Goal: Information Seeking & Learning: Learn about a topic

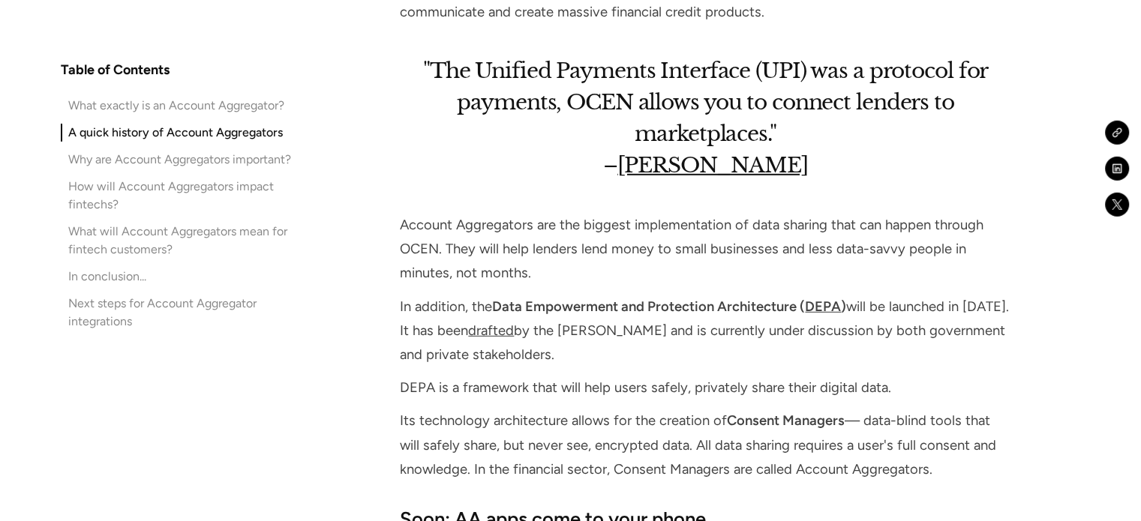
scroll to position [4314, 0]
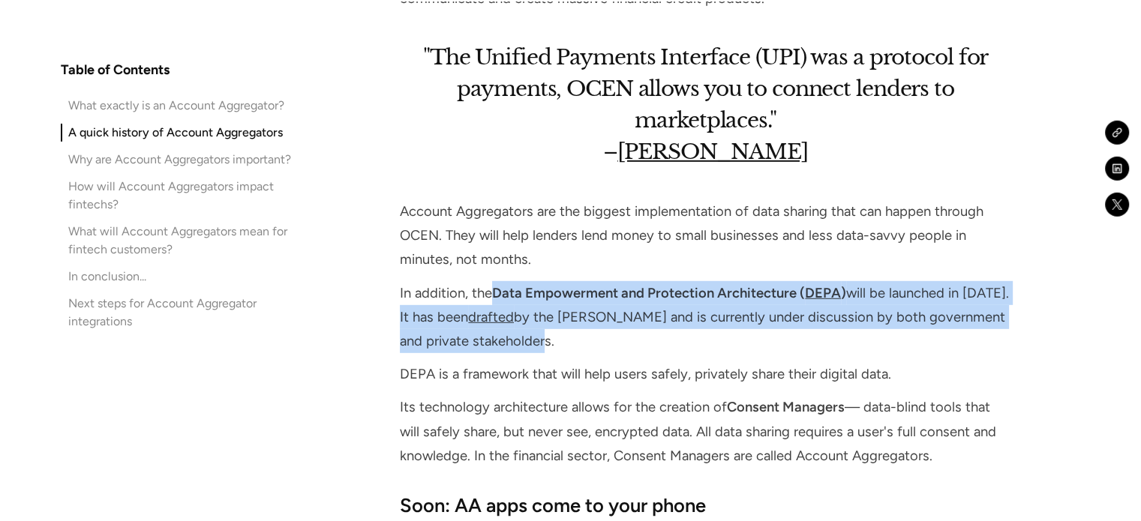
drag, startPoint x: 498, startPoint y: 293, endPoint x: 528, endPoint y: 332, distance: 49.8
click at [528, 332] on p "In addition, the Data Empowerment and Protection Architecture ( DEPA ) will be …" at bounding box center [705, 317] width 611 height 73
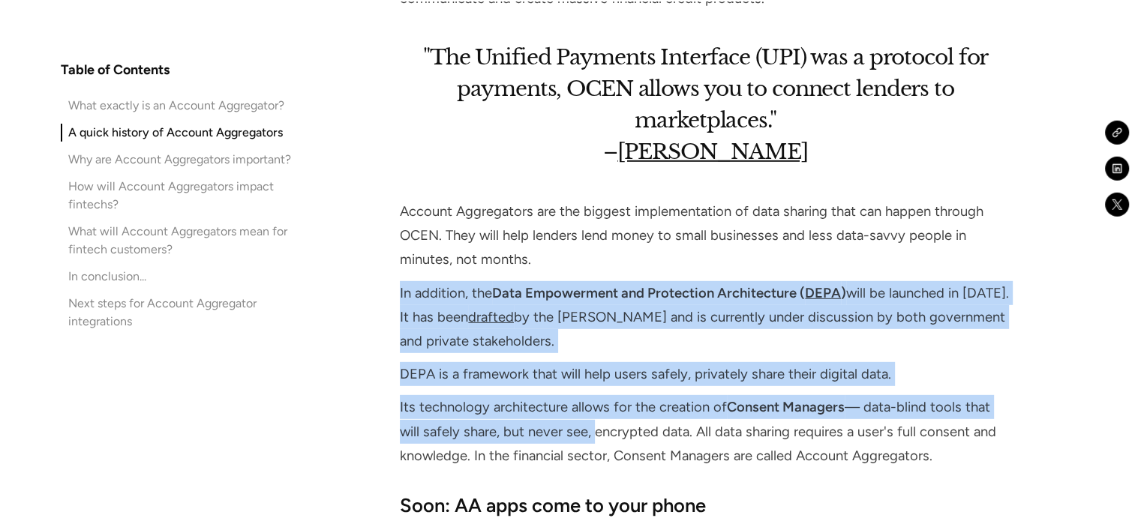
drag, startPoint x: 401, startPoint y: 291, endPoint x: 590, endPoint y: 431, distance: 236.0
click at [590, 431] on div "2020: OCEN and DEPA In the last year, AAs have quickly moved from idea to an im…" at bounding box center [705, 155] width 611 height 626
click at [536, 356] on div "2020: OCEN and DEPA In the last year, AAs have quickly moved from idea to an im…" at bounding box center [705, 155] width 611 height 626
drag, startPoint x: 401, startPoint y: 290, endPoint x: 585, endPoint y: 431, distance: 232.2
click at [585, 431] on div "2020: OCEN and DEPA In the last year, AAs have quickly moved from idea to an im…" at bounding box center [705, 155] width 611 height 626
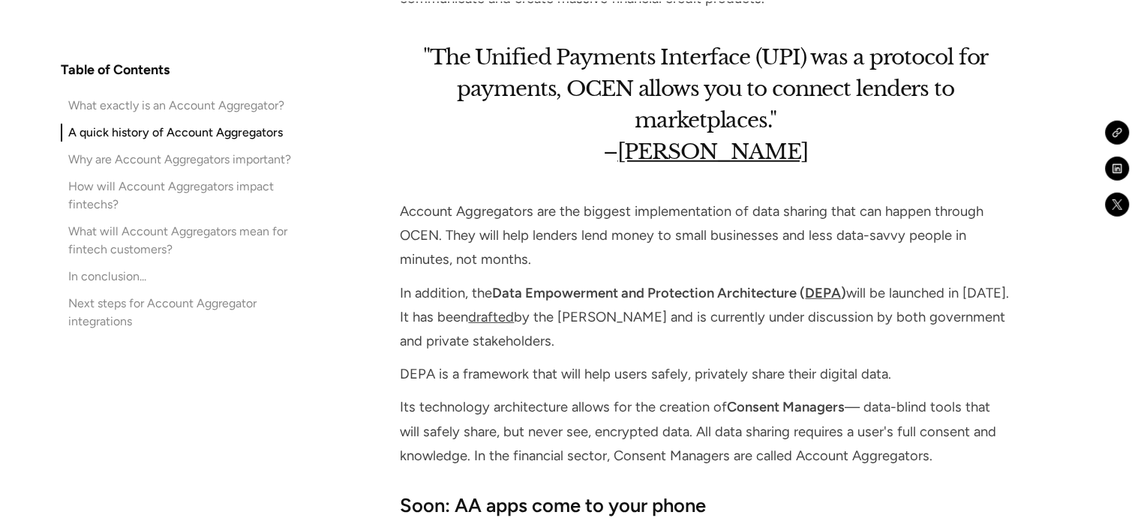
click at [539, 338] on p "In addition, the Data Empowerment and Protection Architecture ( DEPA ) will be …" at bounding box center [705, 317] width 611 height 73
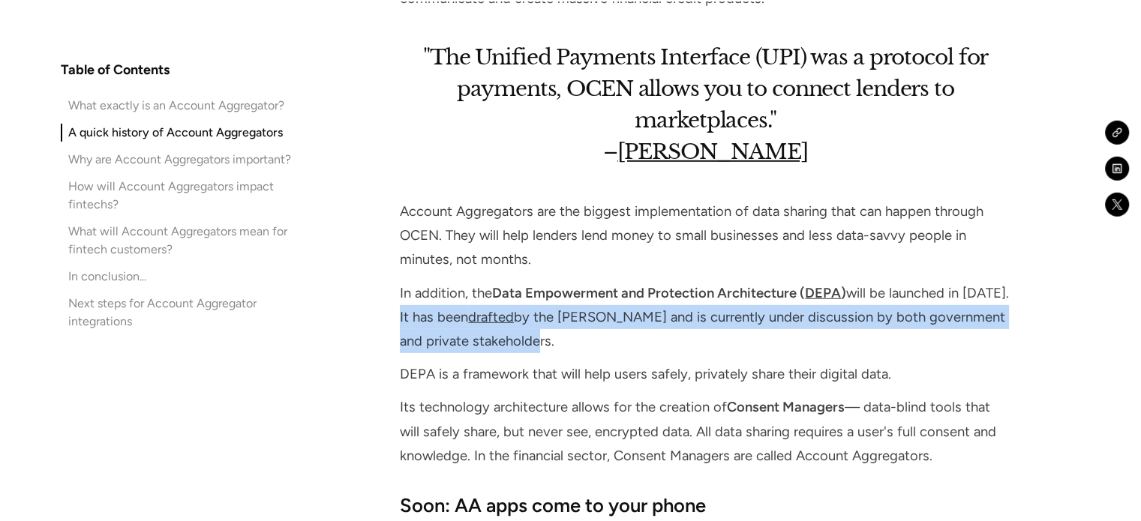
drag, startPoint x: 525, startPoint y: 341, endPoint x: 376, endPoint y: 320, distance: 150.7
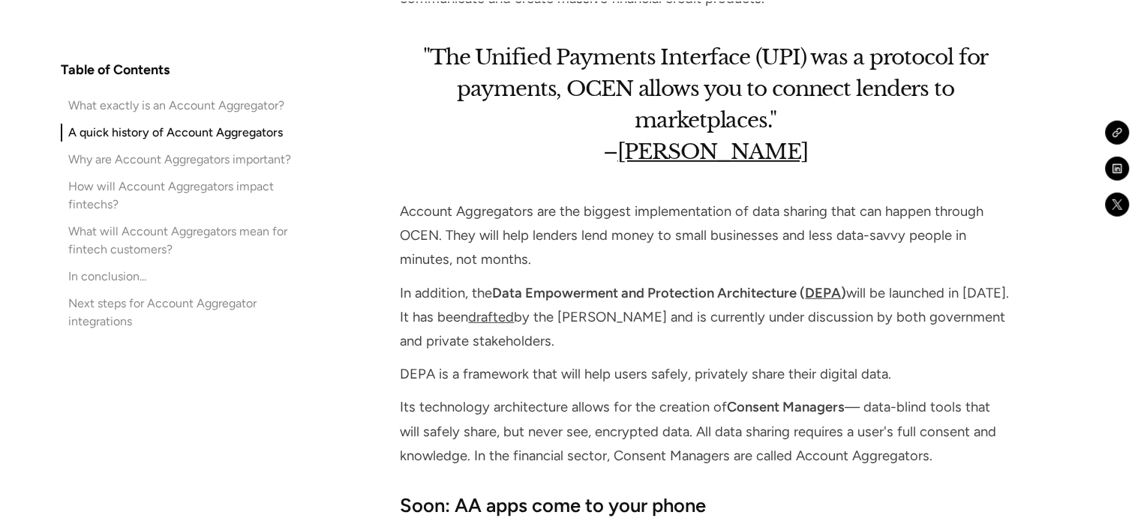
click at [895, 266] on p "Account Aggregators are the biggest implementation of data sharing that can hap…" at bounding box center [705, 236] width 611 height 73
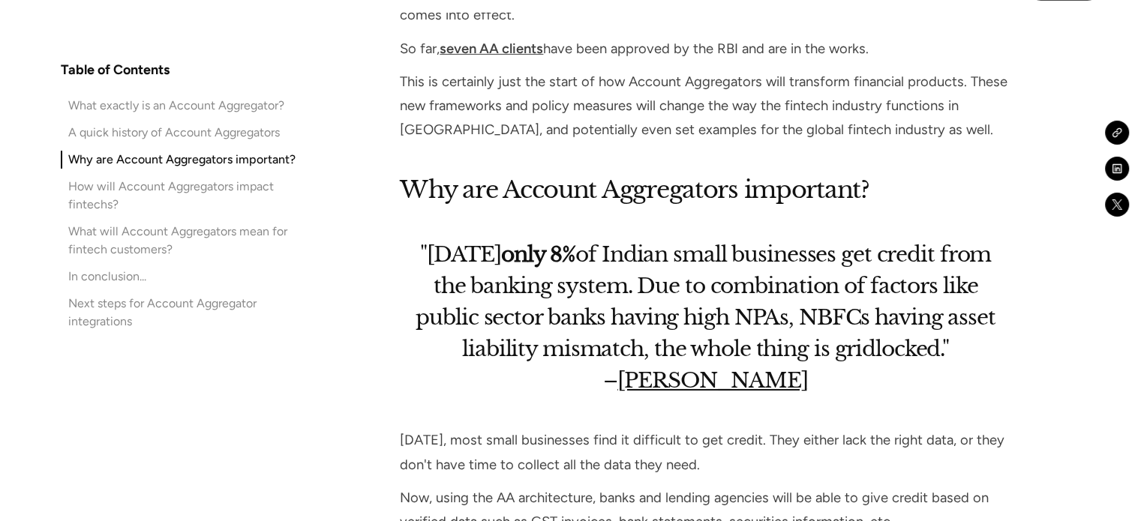
scroll to position [4915, 0]
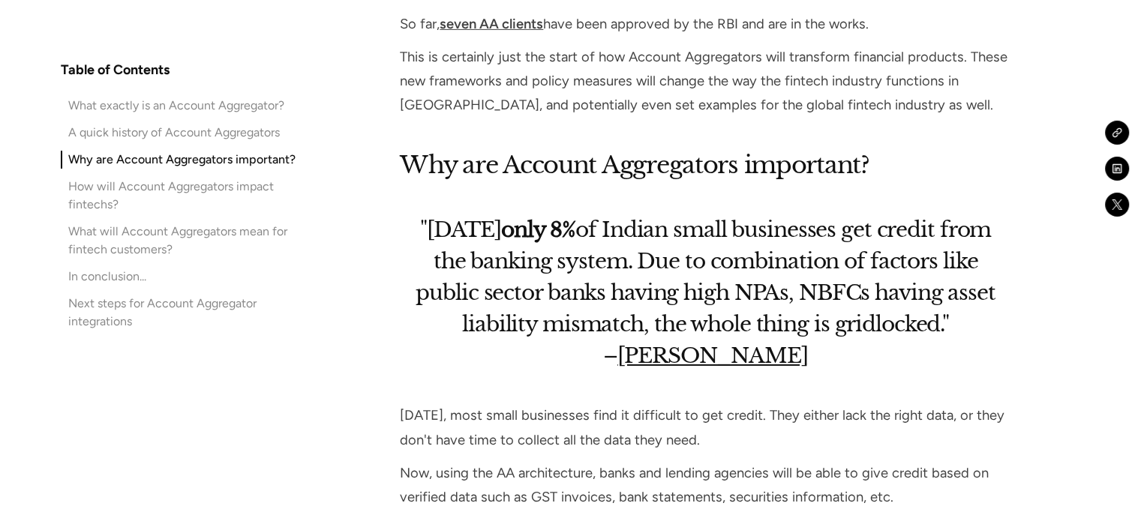
drag, startPoint x: 794, startPoint y: 291, endPoint x: 867, endPoint y: 366, distance: 104.5
click at [867, 366] on blockquote ""[DATE] only 8% of Indian small businesses get credit from the banking system. …" at bounding box center [705, 293] width 611 height 173
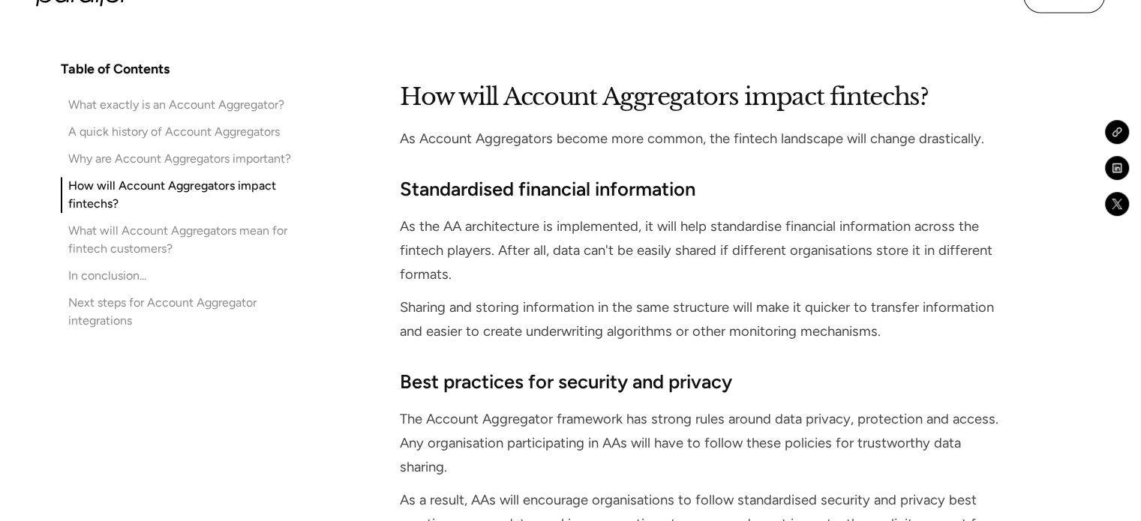
scroll to position [6675, 0]
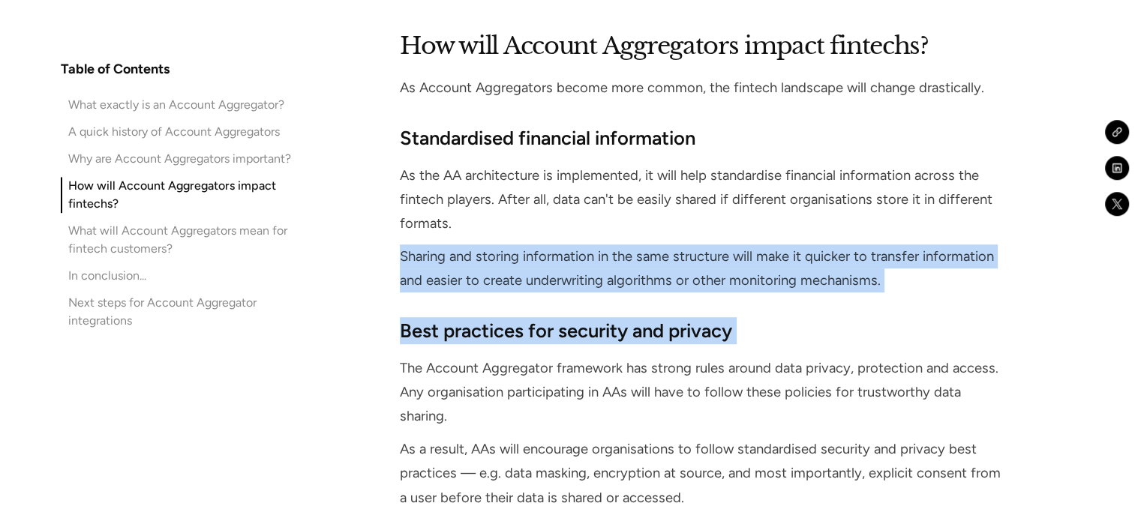
drag, startPoint x: 402, startPoint y: 254, endPoint x: 396, endPoint y: 371, distance: 116.4
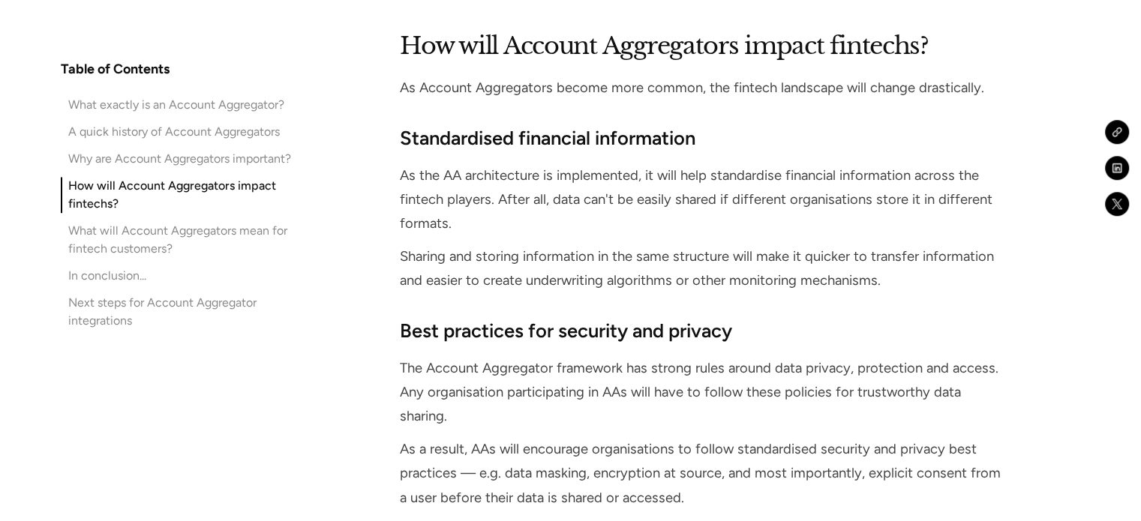
click at [971, 404] on div "Best practices for security and privacy The Account Aggregator framework has st…" at bounding box center [705, 413] width 611 height 193
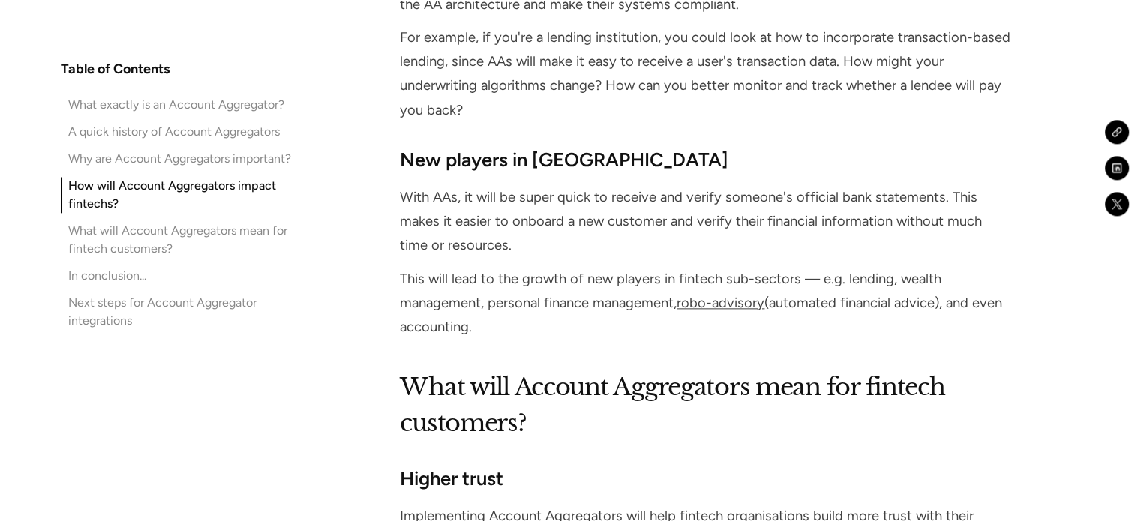
scroll to position [7461, 0]
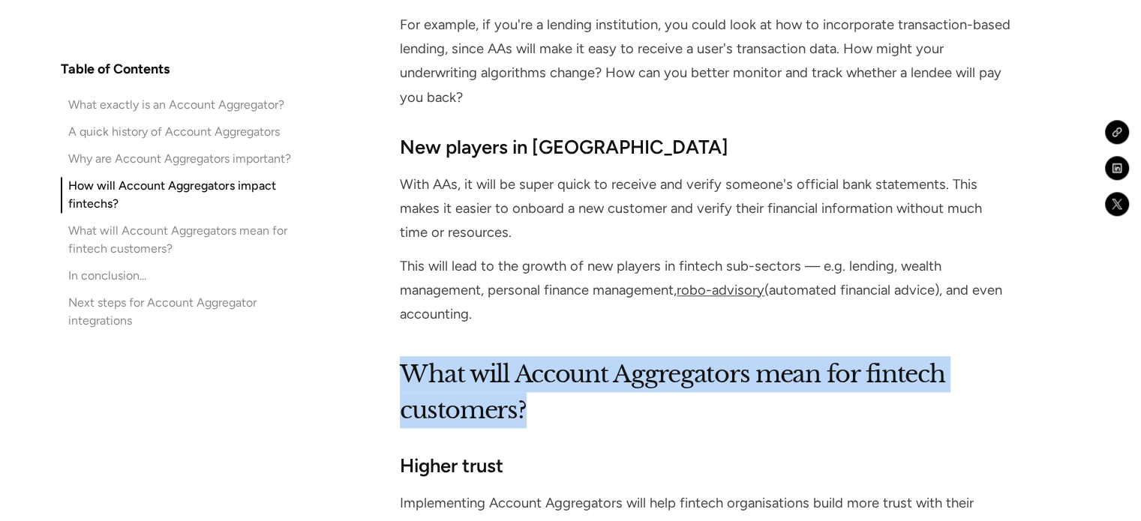
drag, startPoint x: 408, startPoint y: 344, endPoint x: 540, endPoint y: 389, distance: 139.7
click at [540, 389] on h2 "What will Account Aggregators mean for fintech customers?" at bounding box center [705, 392] width 611 height 72
click at [444, 360] on h2 "What will Account Aggregators mean for fintech customers?" at bounding box center [705, 392] width 611 height 72
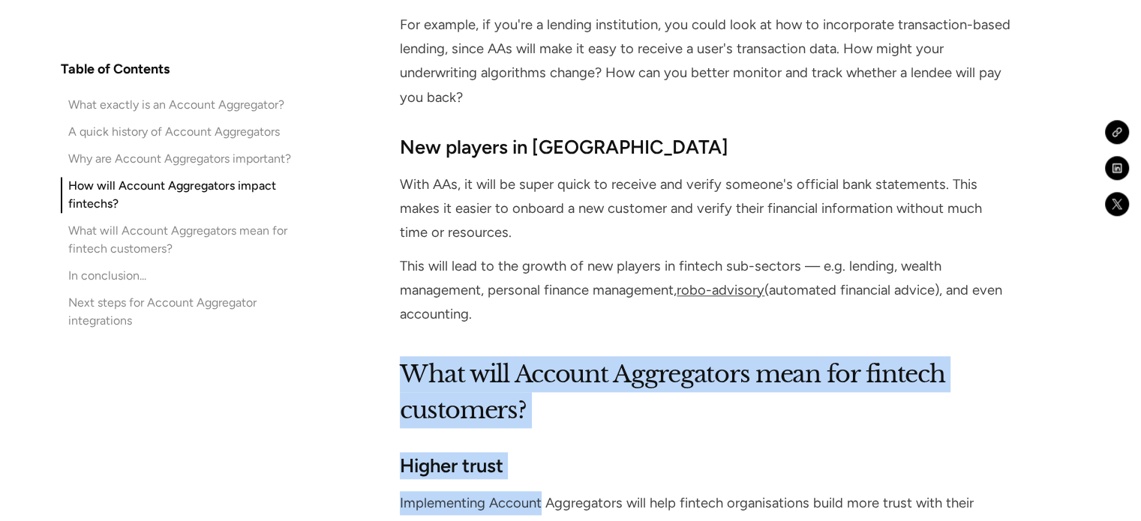
drag, startPoint x: 407, startPoint y: 343, endPoint x: 542, endPoint y: 476, distance: 189.9
click at [635, 452] on h3 "Higher trust" at bounding box center [705, 465] width 611 height 27
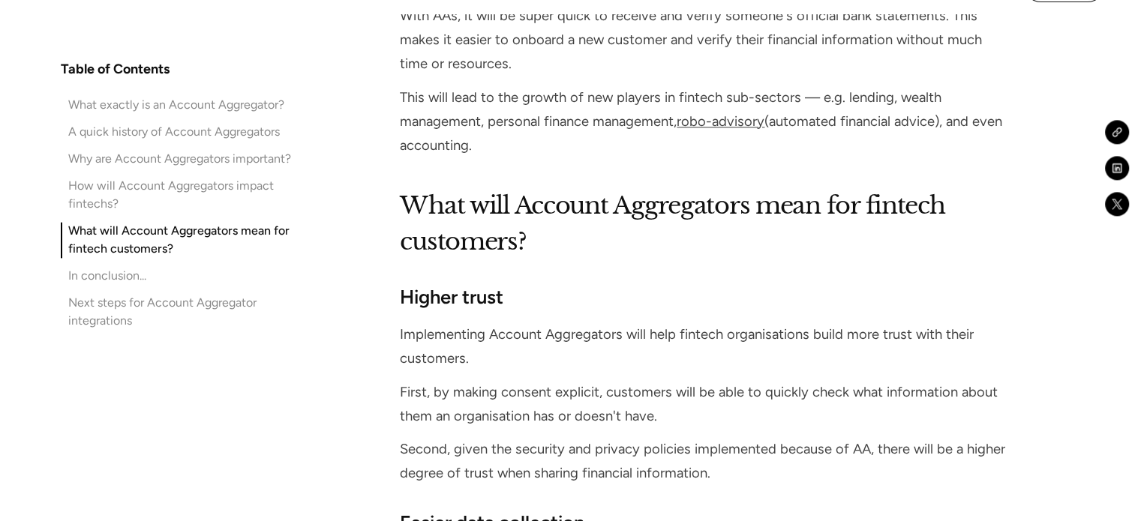
scroll to position [7553, 0]
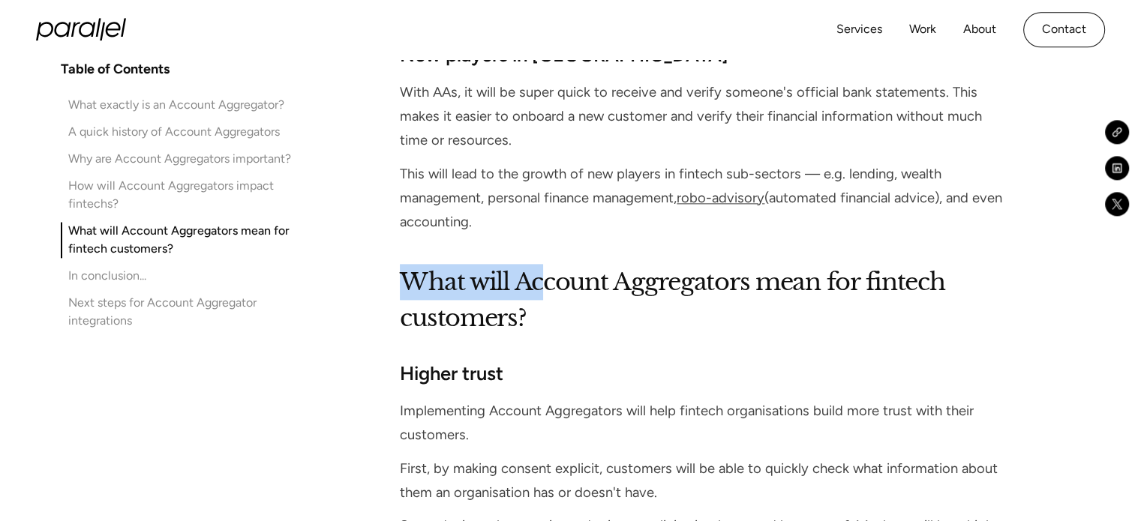
drag, startPoint x: 407, startPoint y: 251, endPoint x: 544, endPoint y: 257, distance: 137.4
click at [544, 264] on h2 "What will Account Aggregators mean for fintech customers?" at bounding box center [705, 300] width 611 height 72
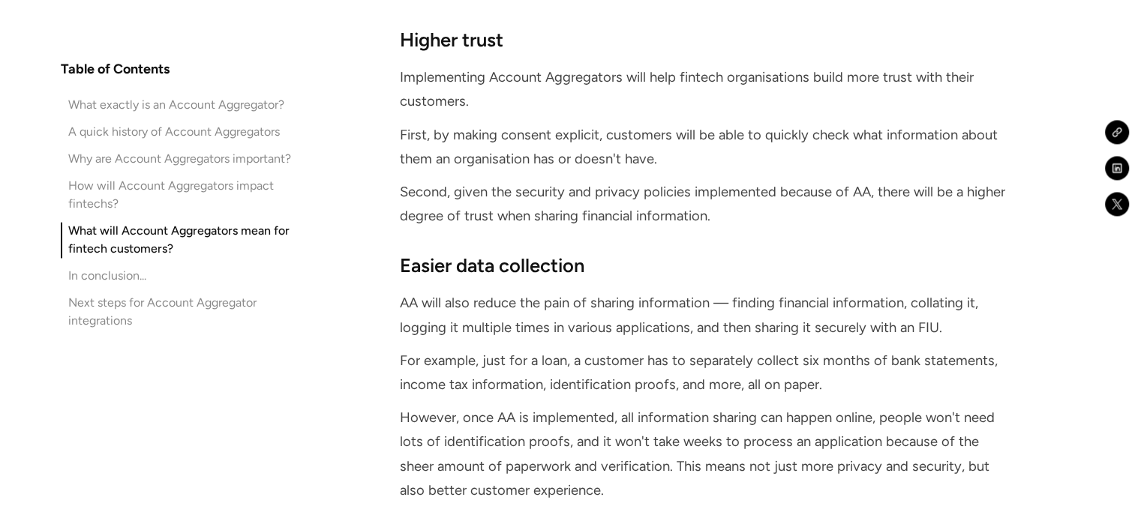
scroll to position [7901, 0]
